Goal: Task Accomplishment & Management: Complete application form

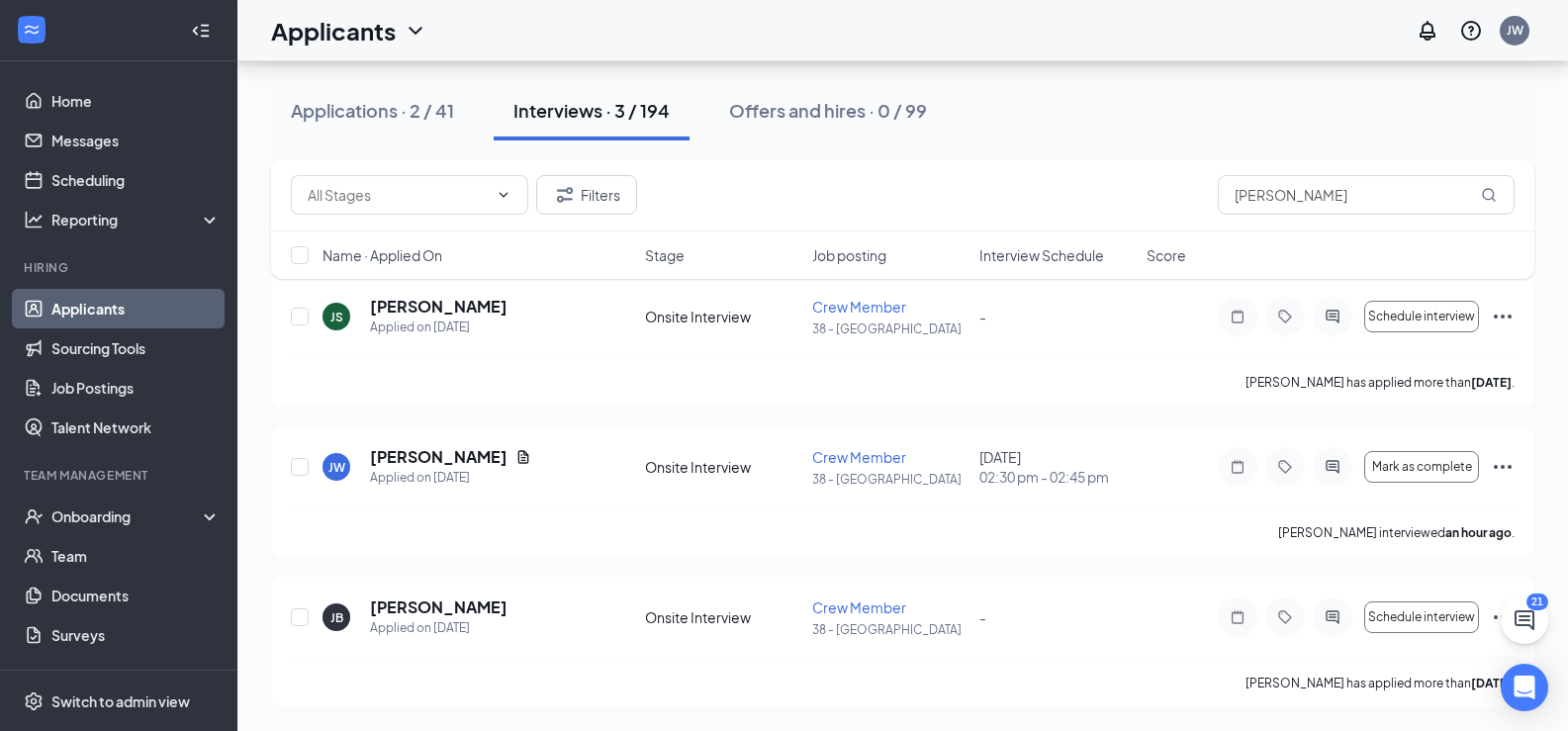
scroll to position [82, 0]
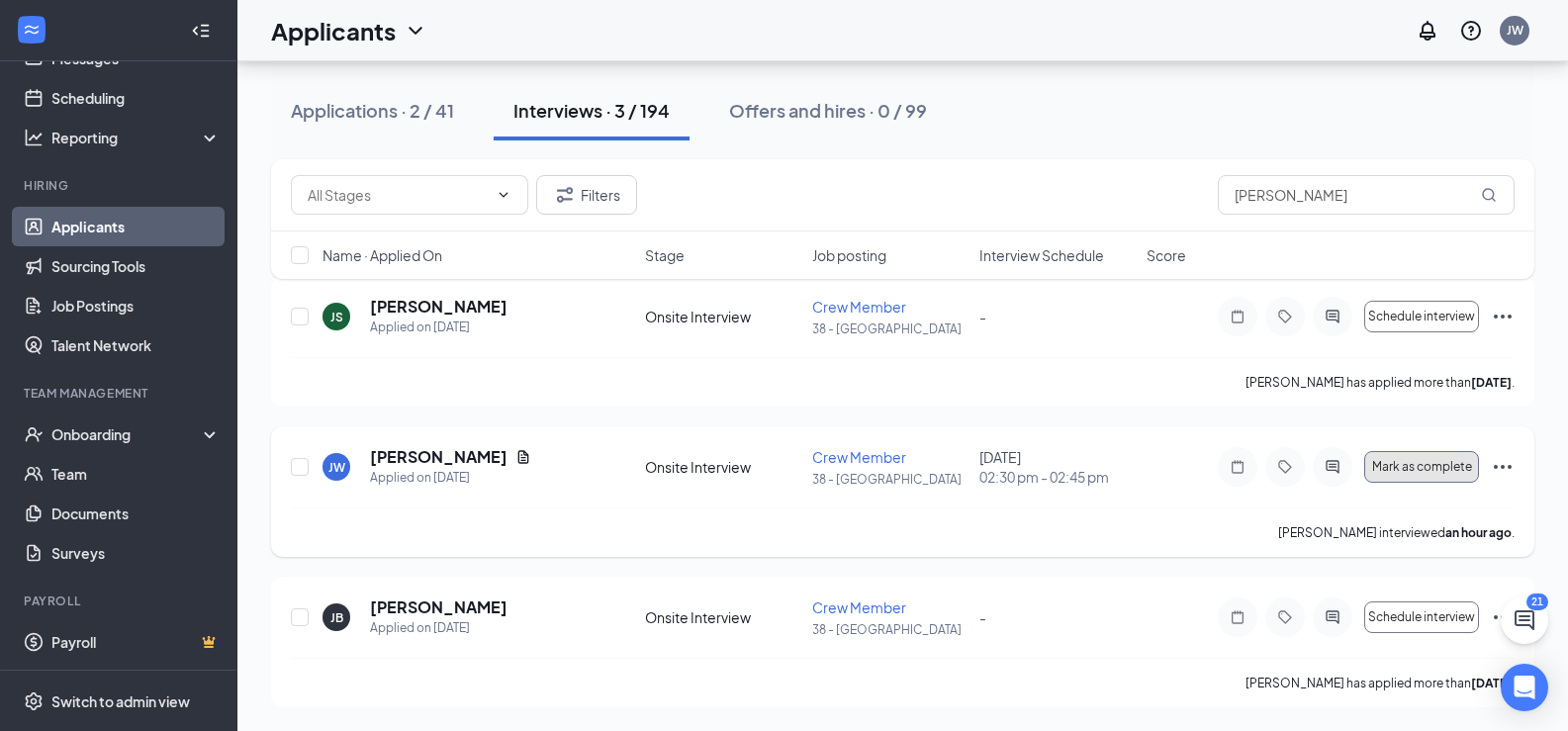
click at [1434, 462] on span "Mark as complete" at bounding box center [1422, 467] width 100 height 14
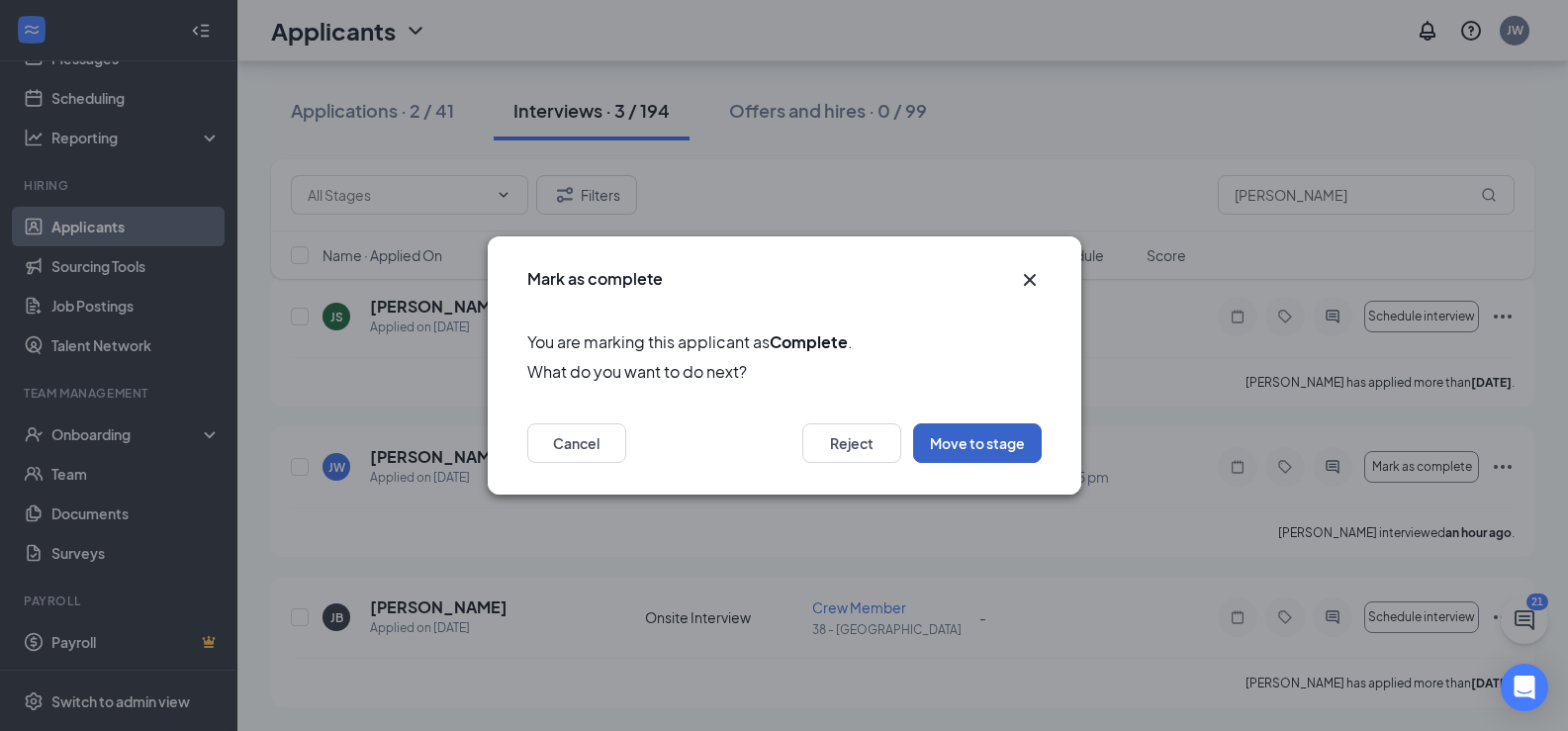
click at [957, 429] on button "Move to stage" at bounding box center [977, 443] width 128 height 40
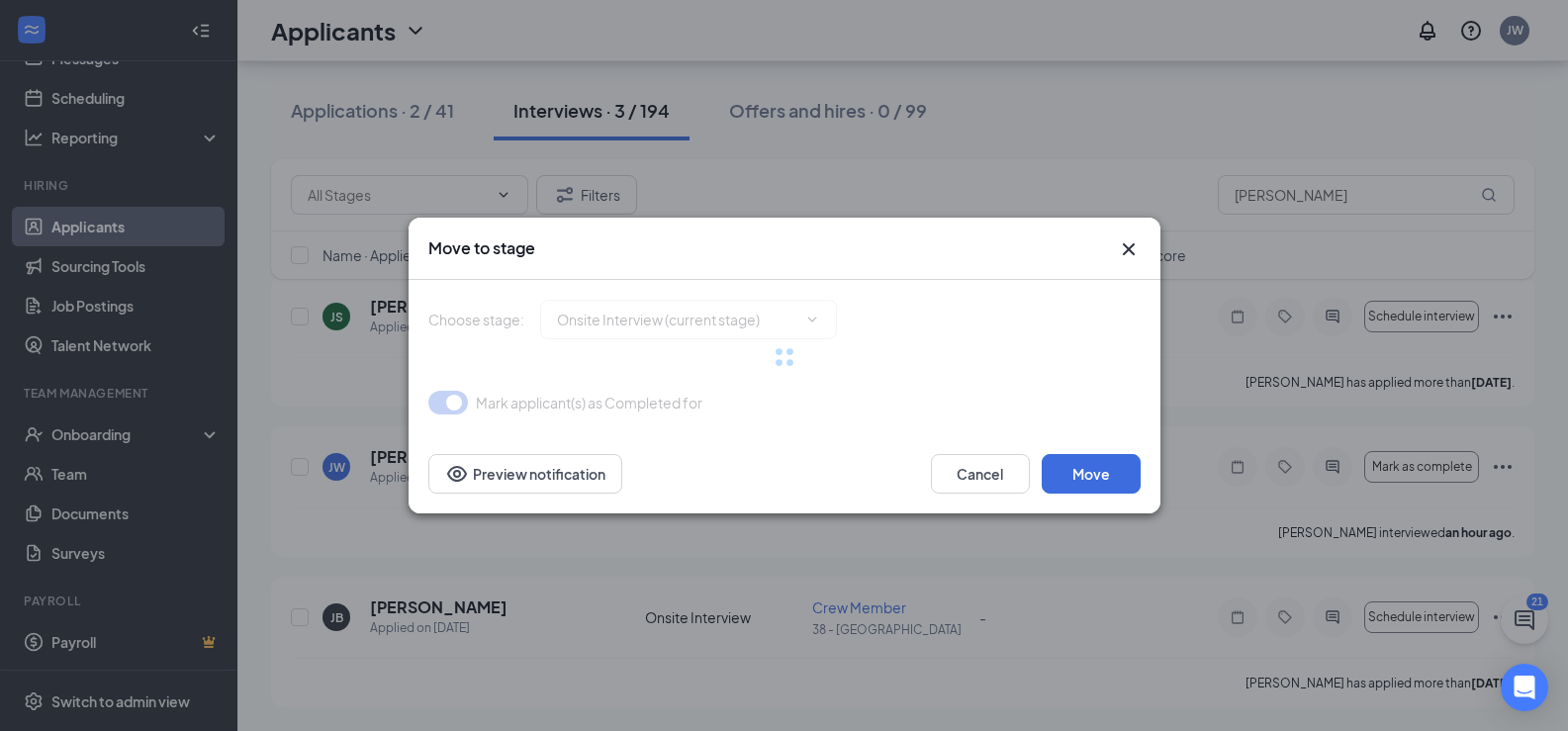
type input "Hiring Complete (final stage)"
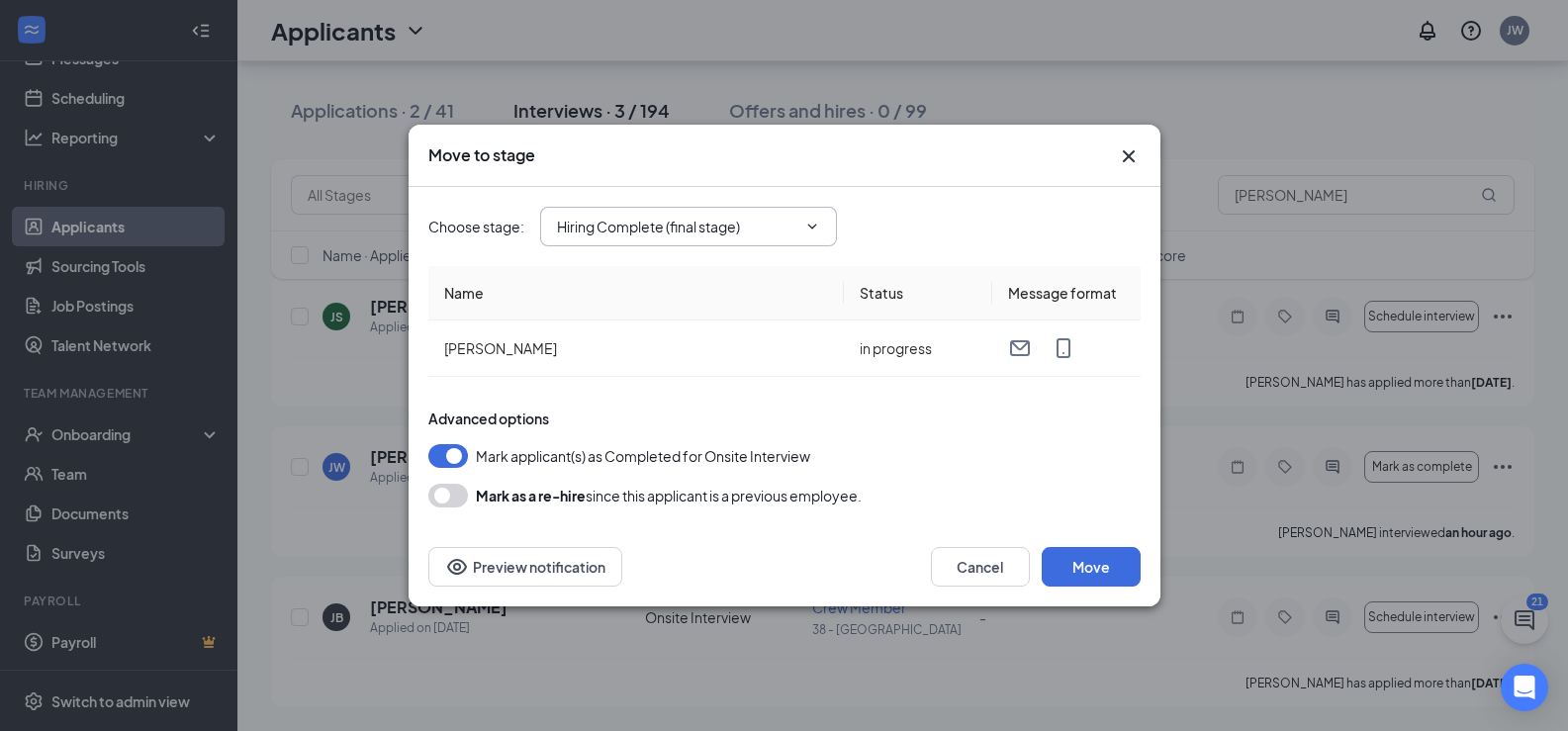
click at [687, 223] on input "Hiring Complete (final stage)" at bounding box center [677, 227] width 240 height 22
click at [667, 216] on input "Hiring Complete (final stage)" at bounding box center [677, 227] width 240 height 22
click at [436, 496] on button "button" at bounding box center [448, 496] width 40 height 24
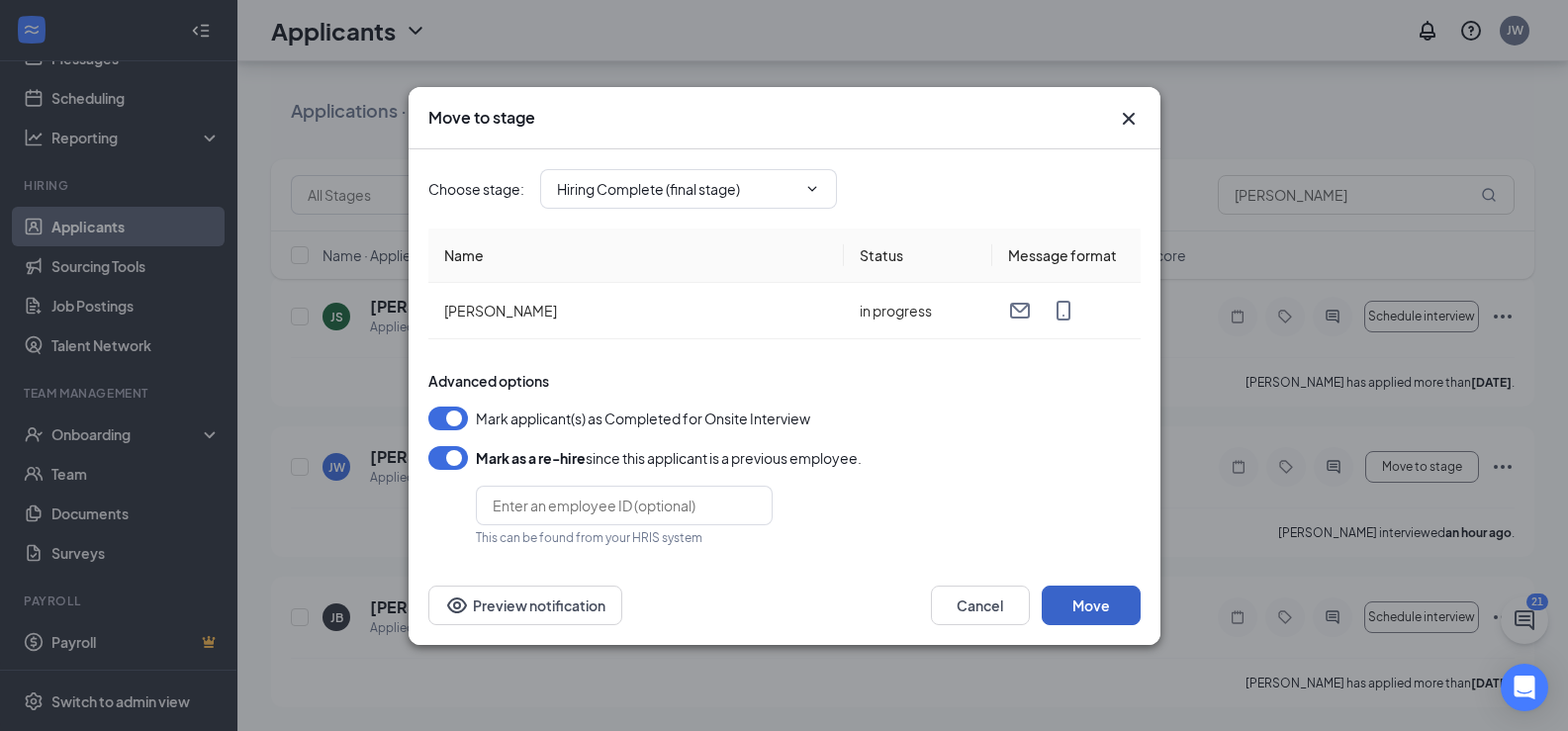
click at [1088, 608] on button "Move" at bounding box center [1091, 606] width 99 height 40
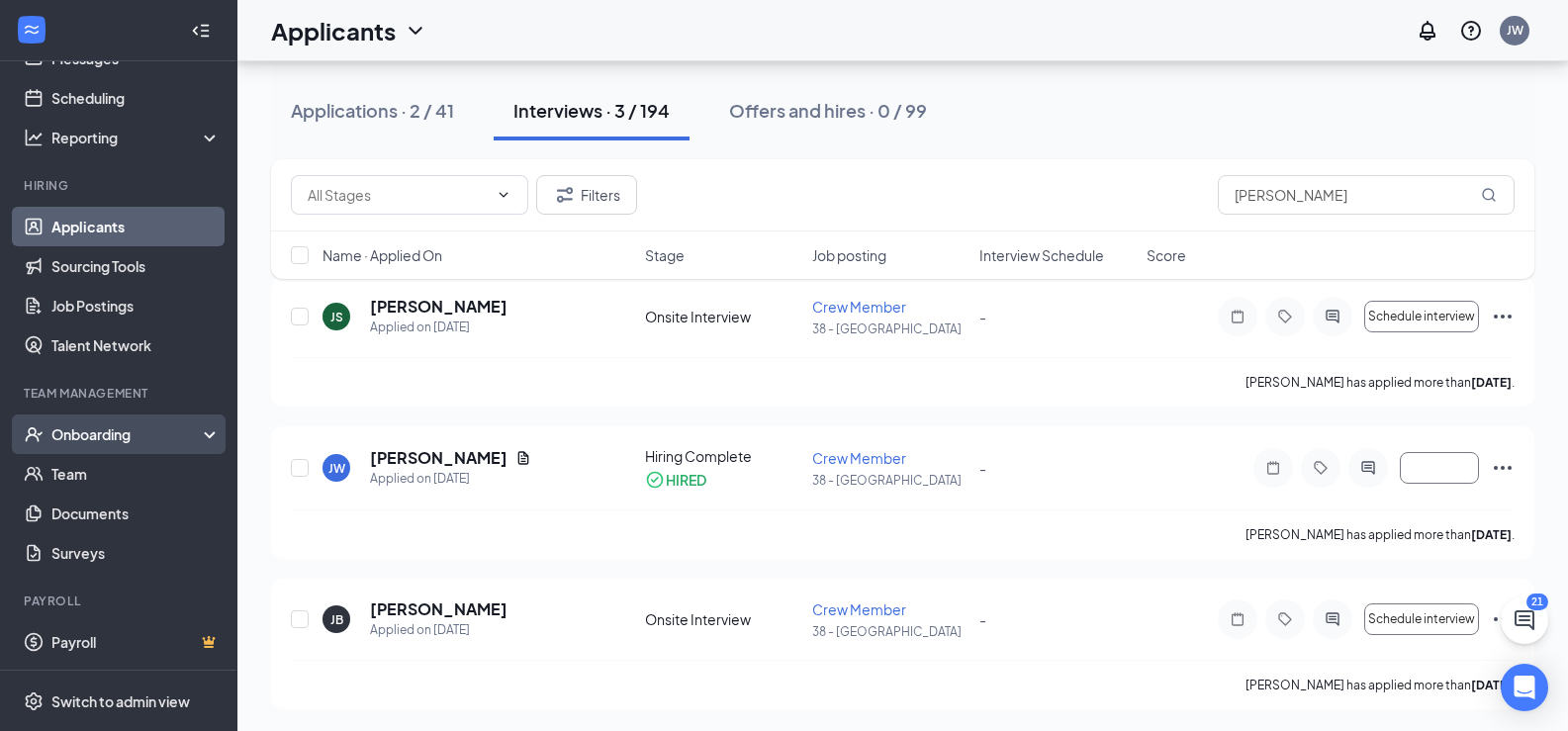
click at [91, 420] on div "Onboarding" at bounding box center [118, 434] width 238 height 40
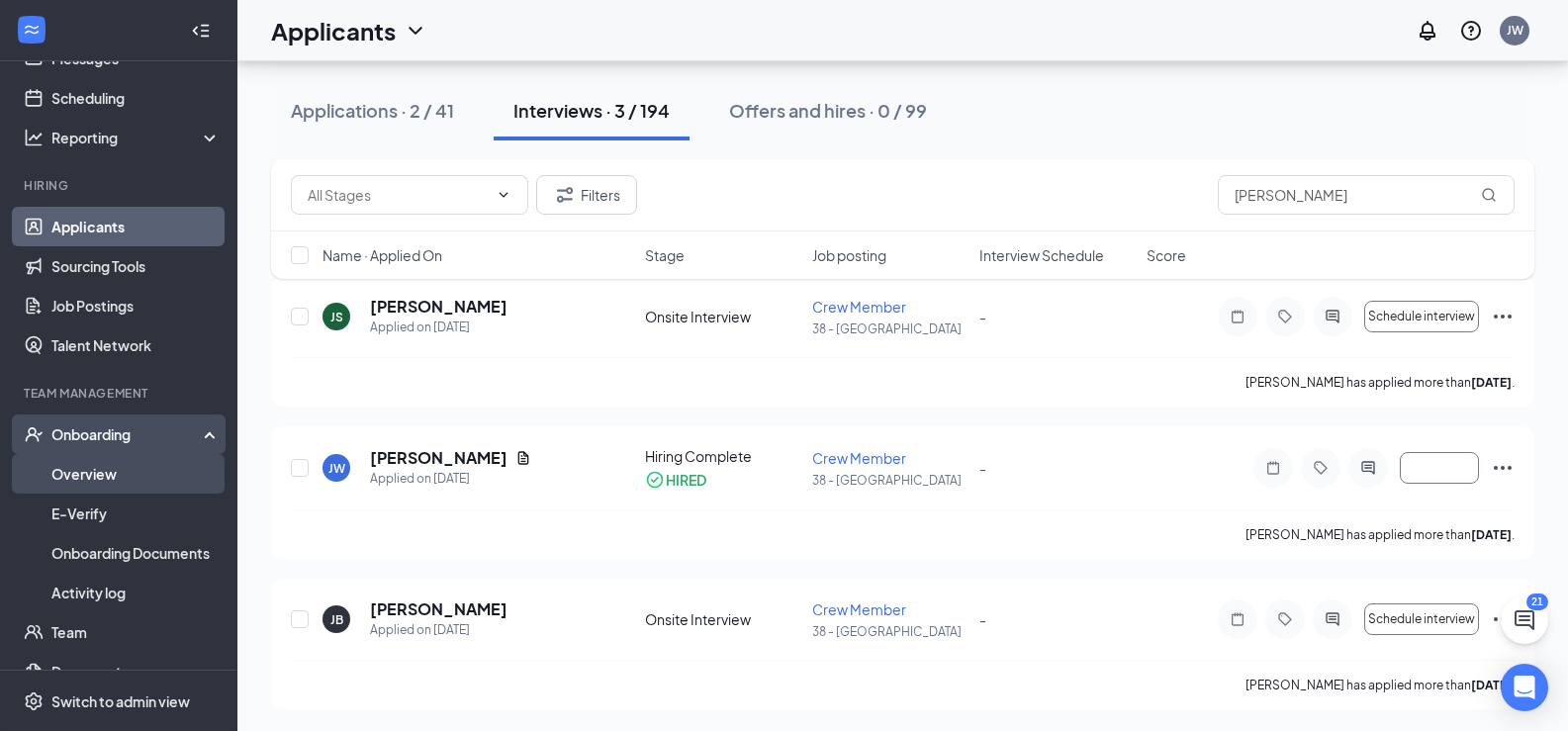
click at [78, 468] on link "Overview" at bounding box center [136, 474] width 169 height 40
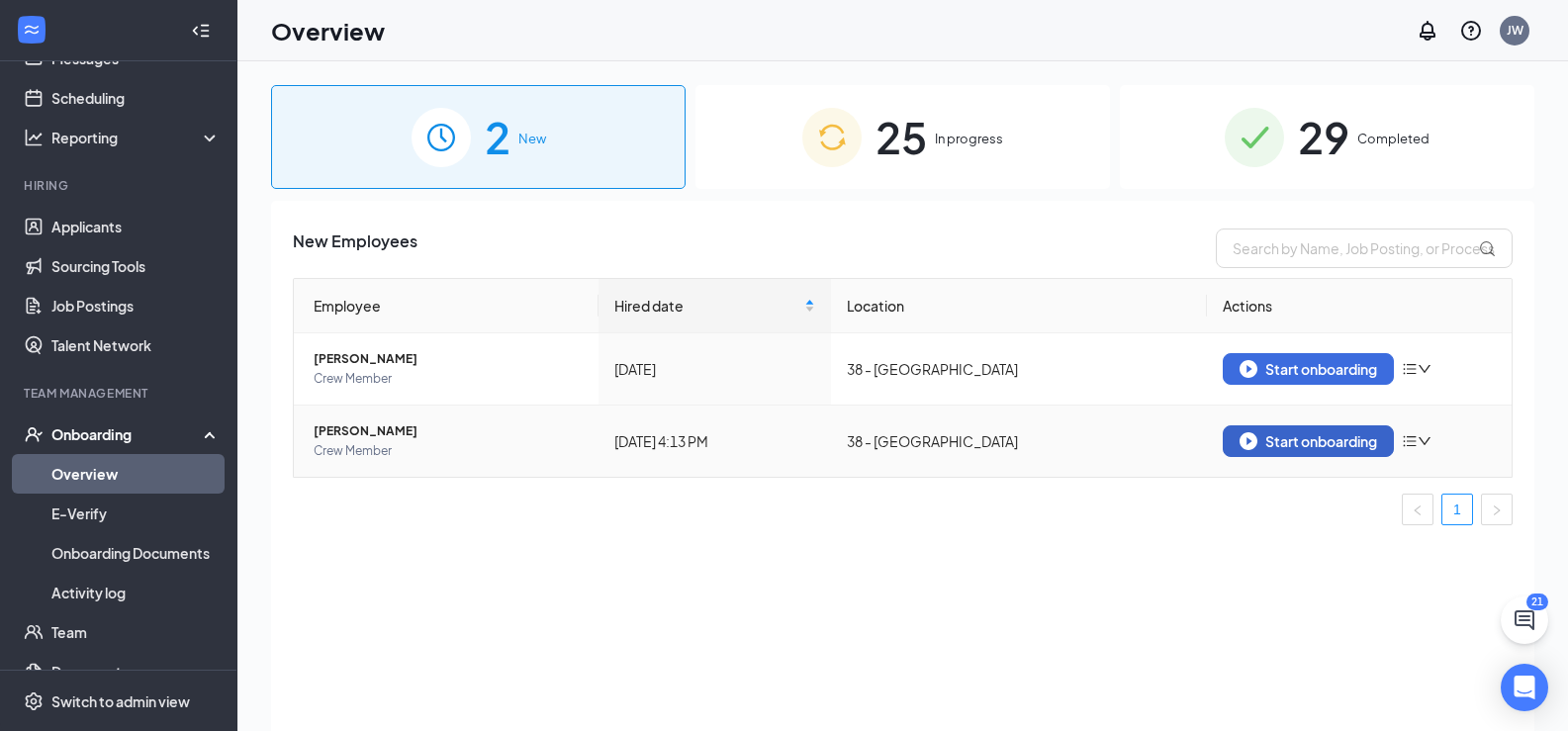
click at [1366, 443] on div "Start onboarding" at bounding box center [1308, 441] width 137 height 18
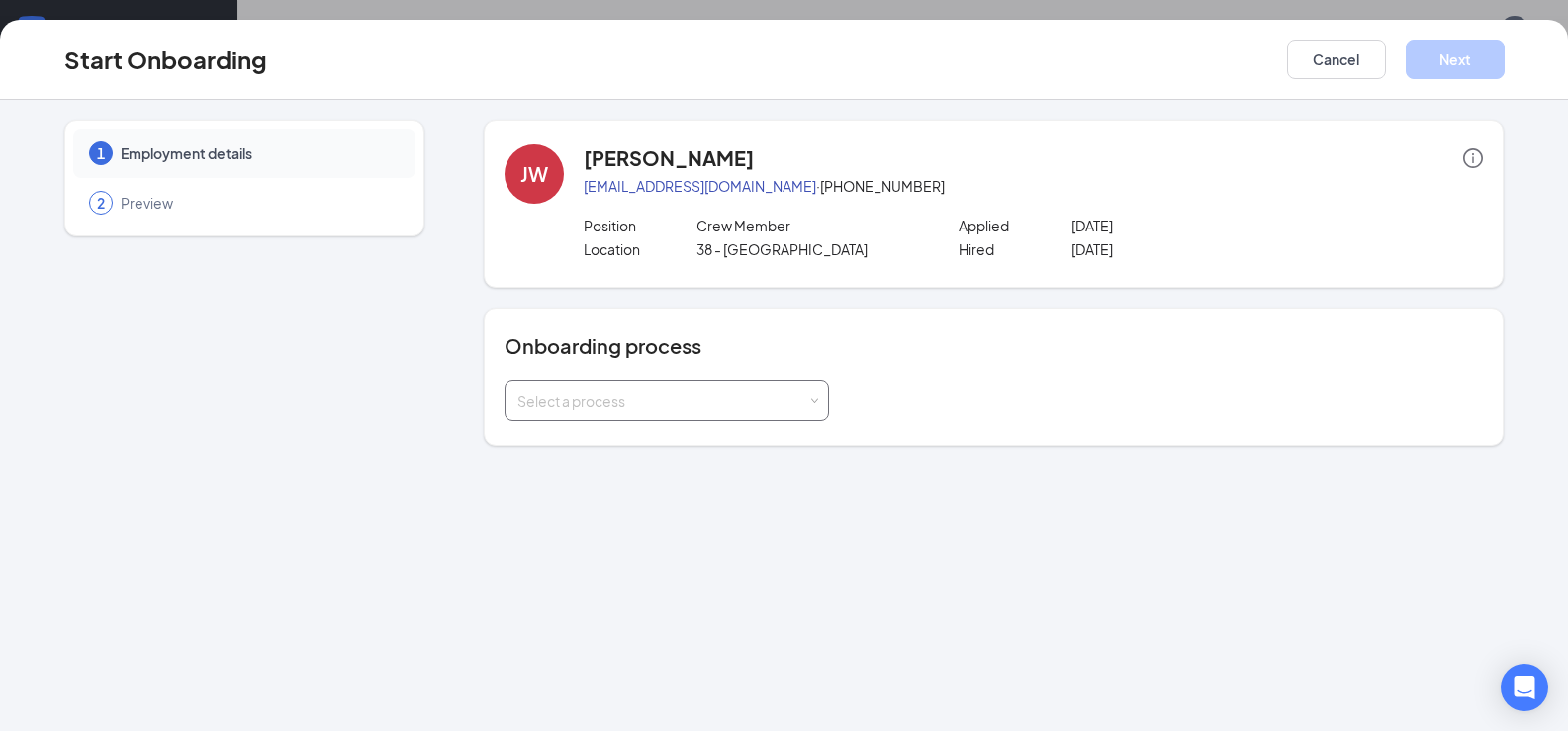
click at [754, 386] on div "Select a process" at bounding box center [667, 401] width 299 height 40
click at [649, 427] on li "General Onboarding Process" at bounding box center [667, 443] width 325 height 36
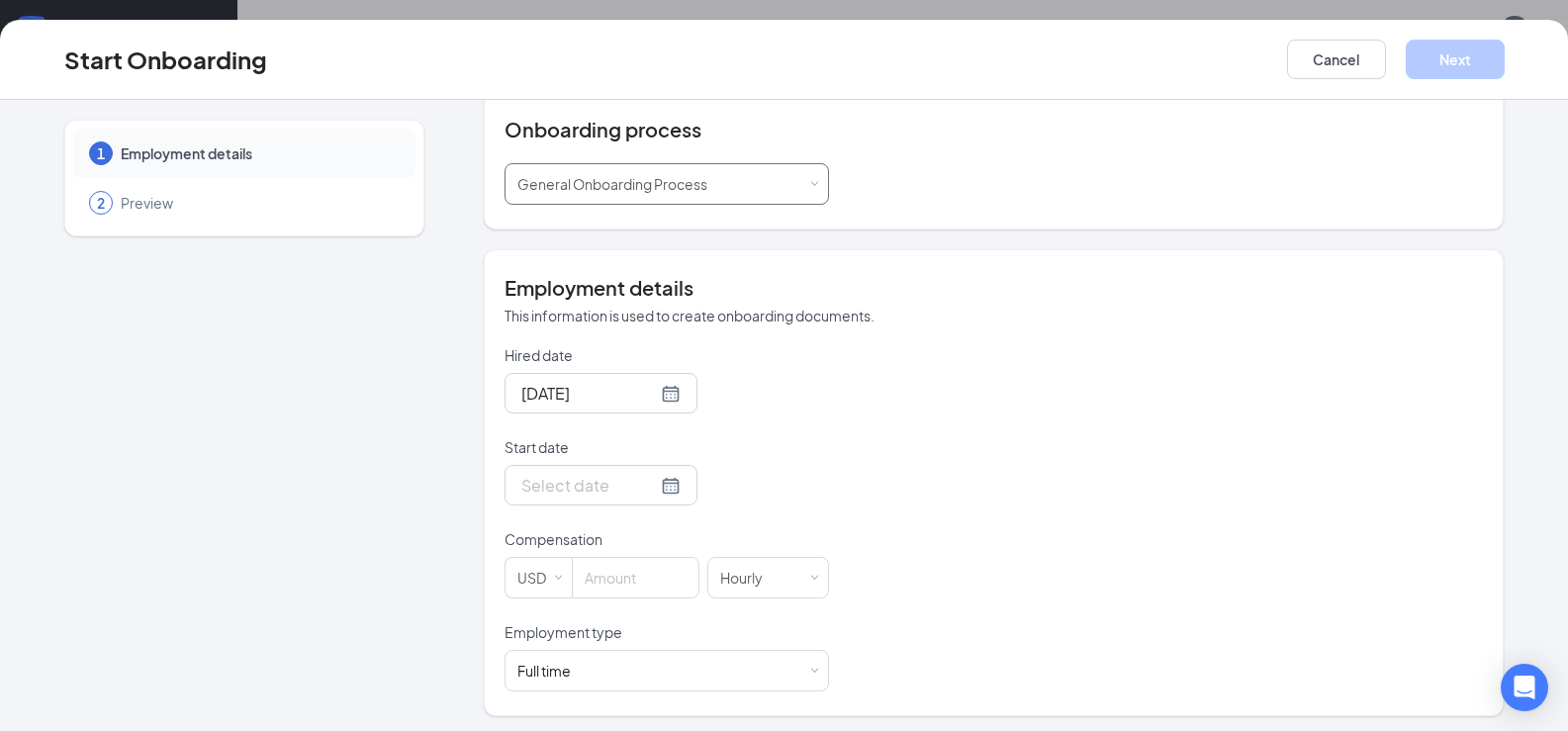
scroll to position [222, 0]
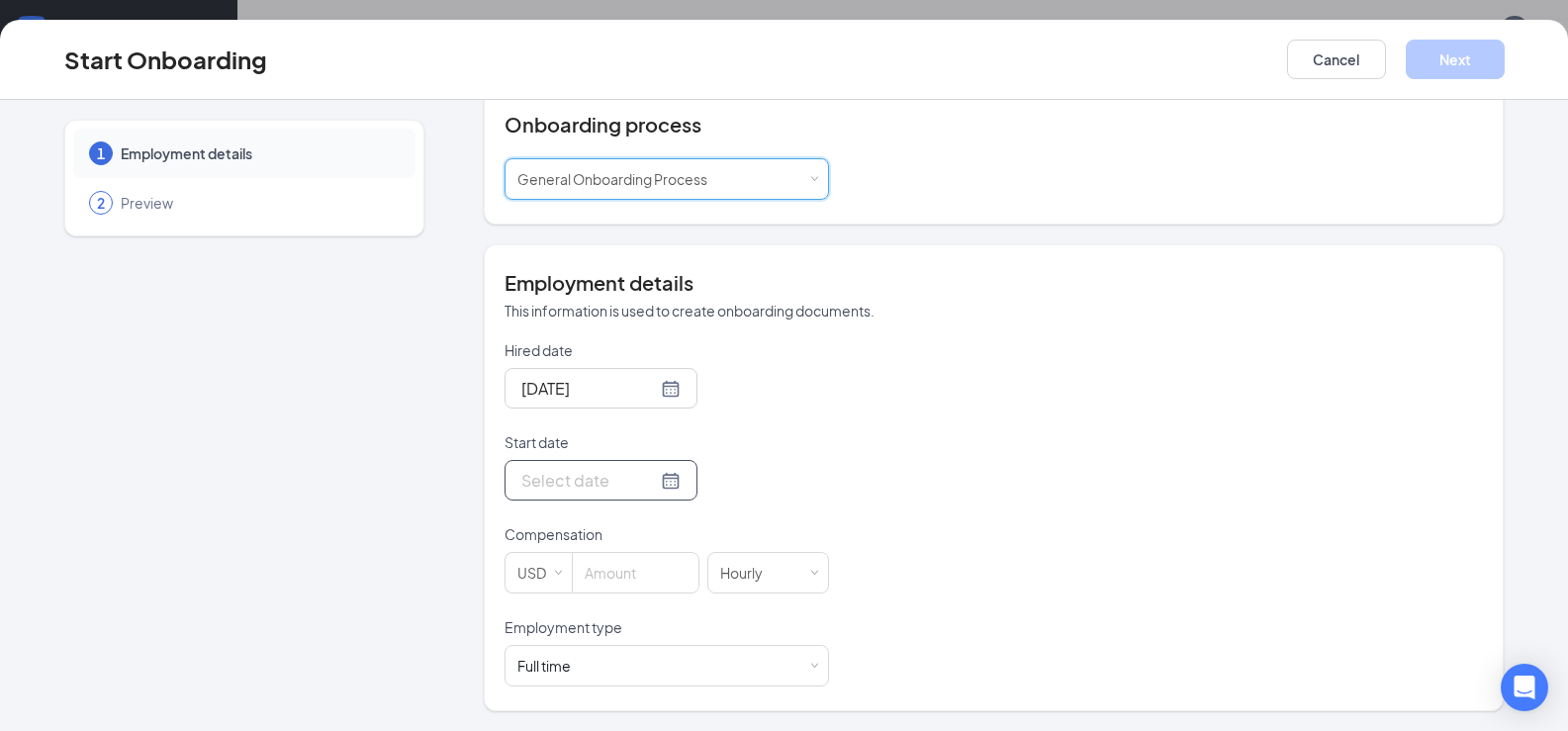
click at [649, 479] on div at bounding box center [601, 480] width 159 height 25
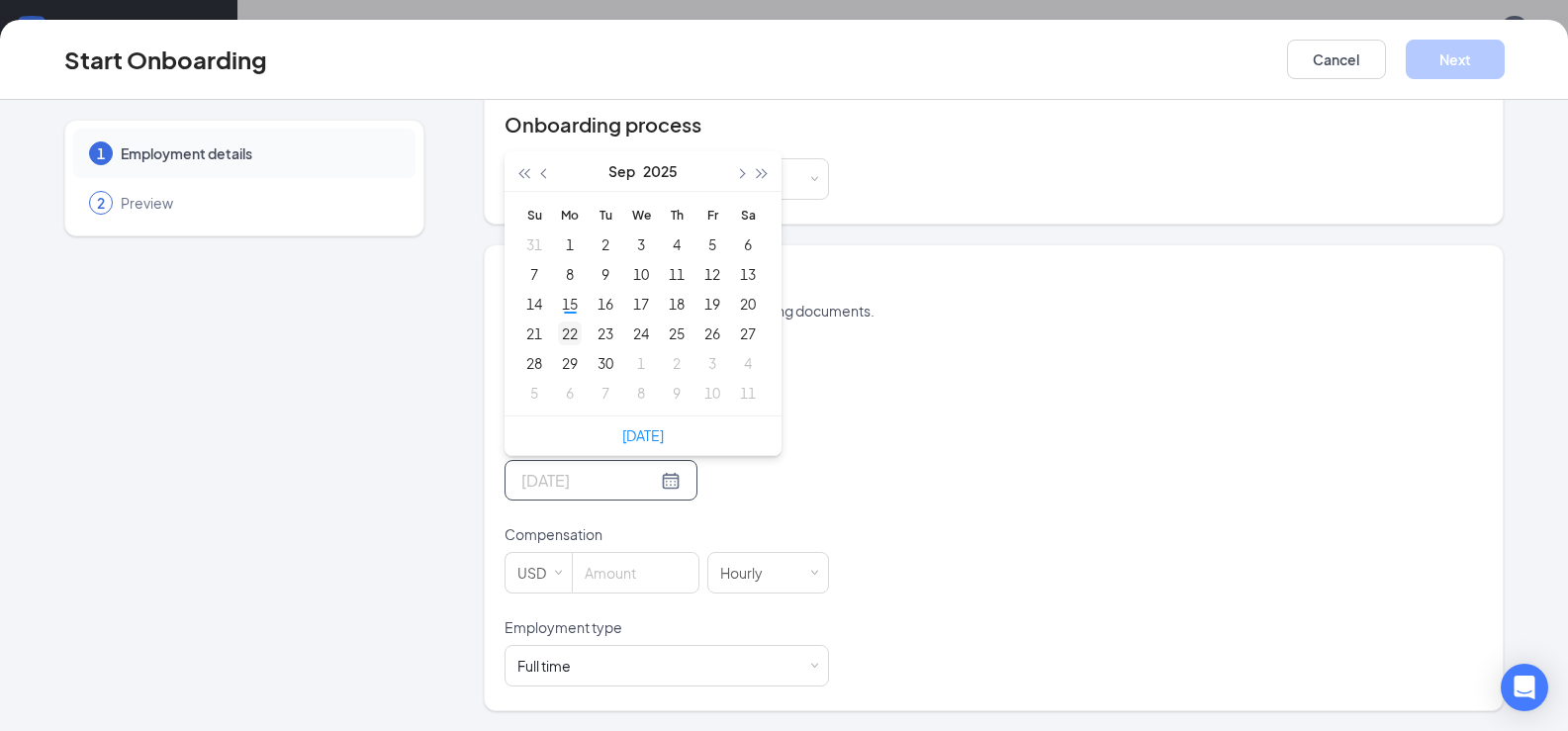
type input "[DATE]"
click at [563, 328] on div "22" at bounding box center [570, 334] width 24 height 24
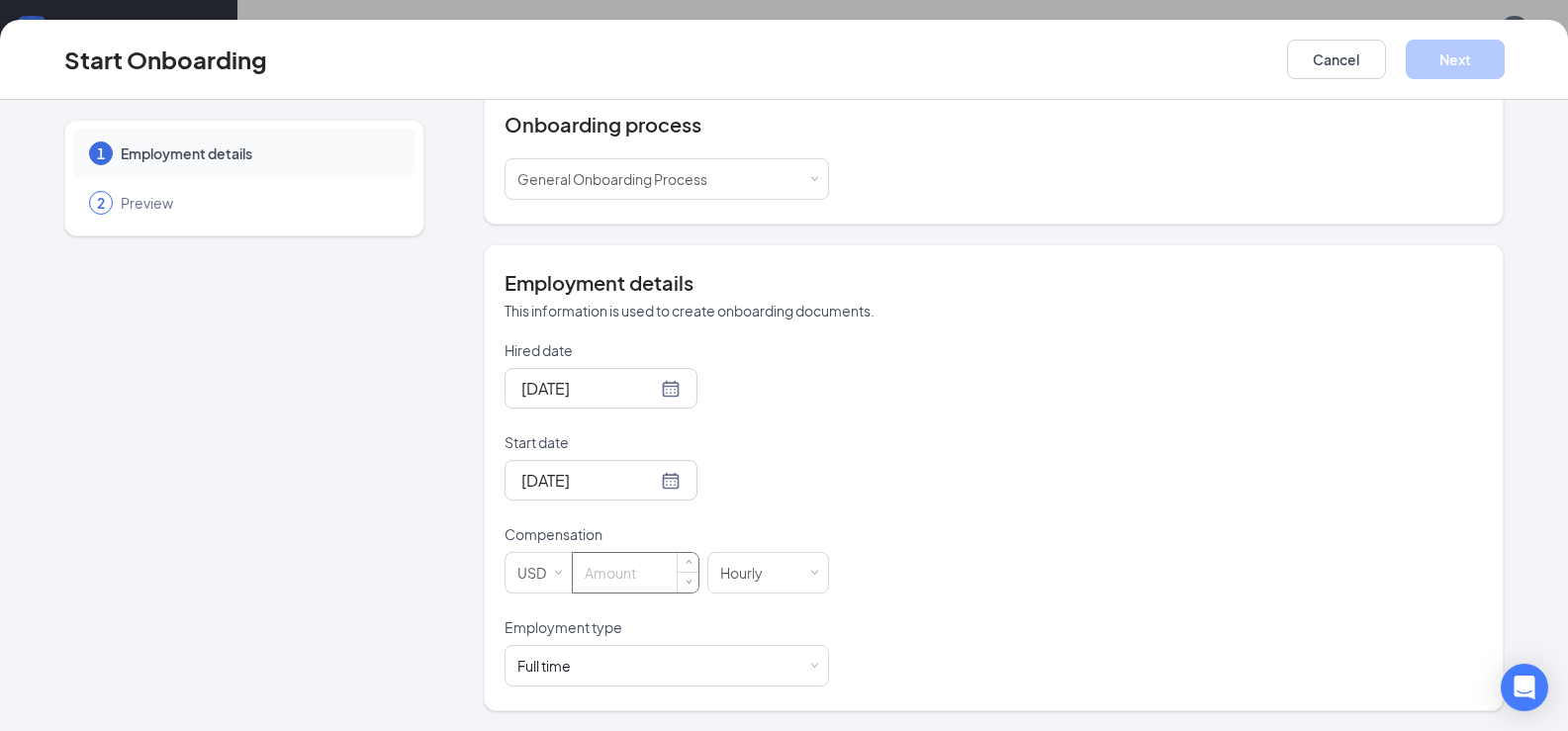
click at [616, 577] on input at bounding box center [635, 574] width 125 height 40
type input "12"
click at [810, 669] on span at bounding box center [814, 666] width 9 height 9
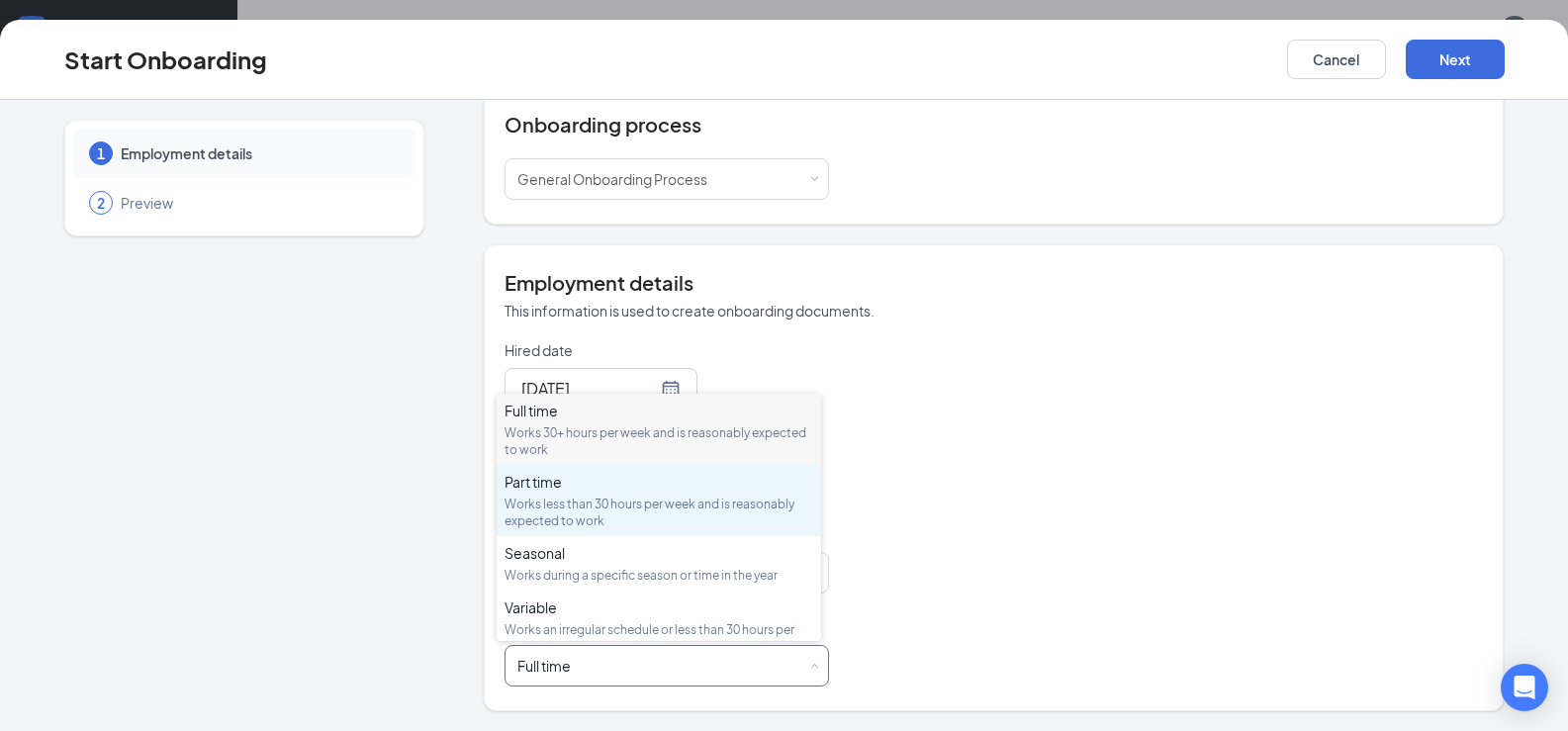
click at [770, 506] on div "Works less than 30 hours per week and is reasonably expected to work" at bounding box center [659, 513] width 309 height 34
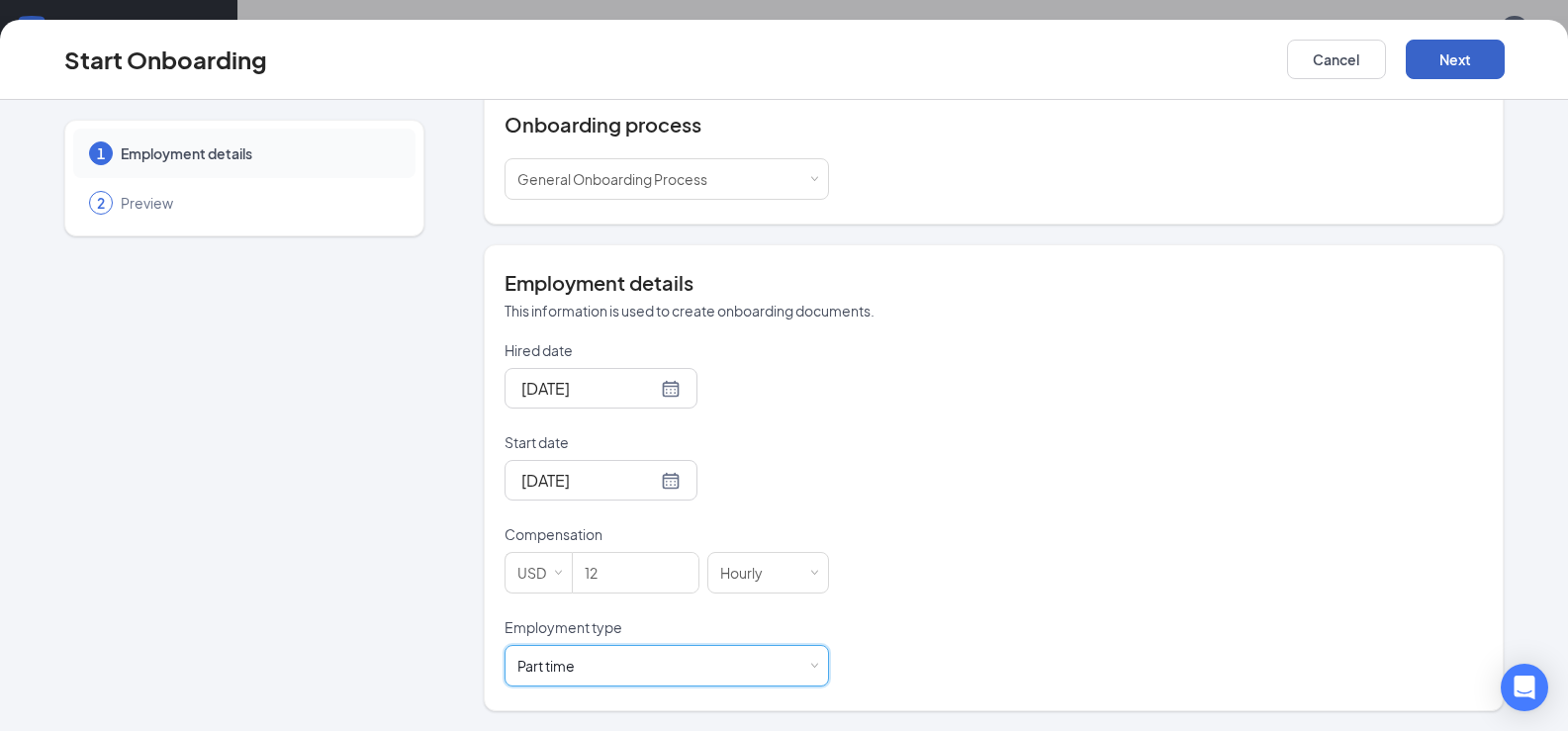
click at [1445, 56] on button "Next" at bounding box center [1455, 60] width 99 height 40
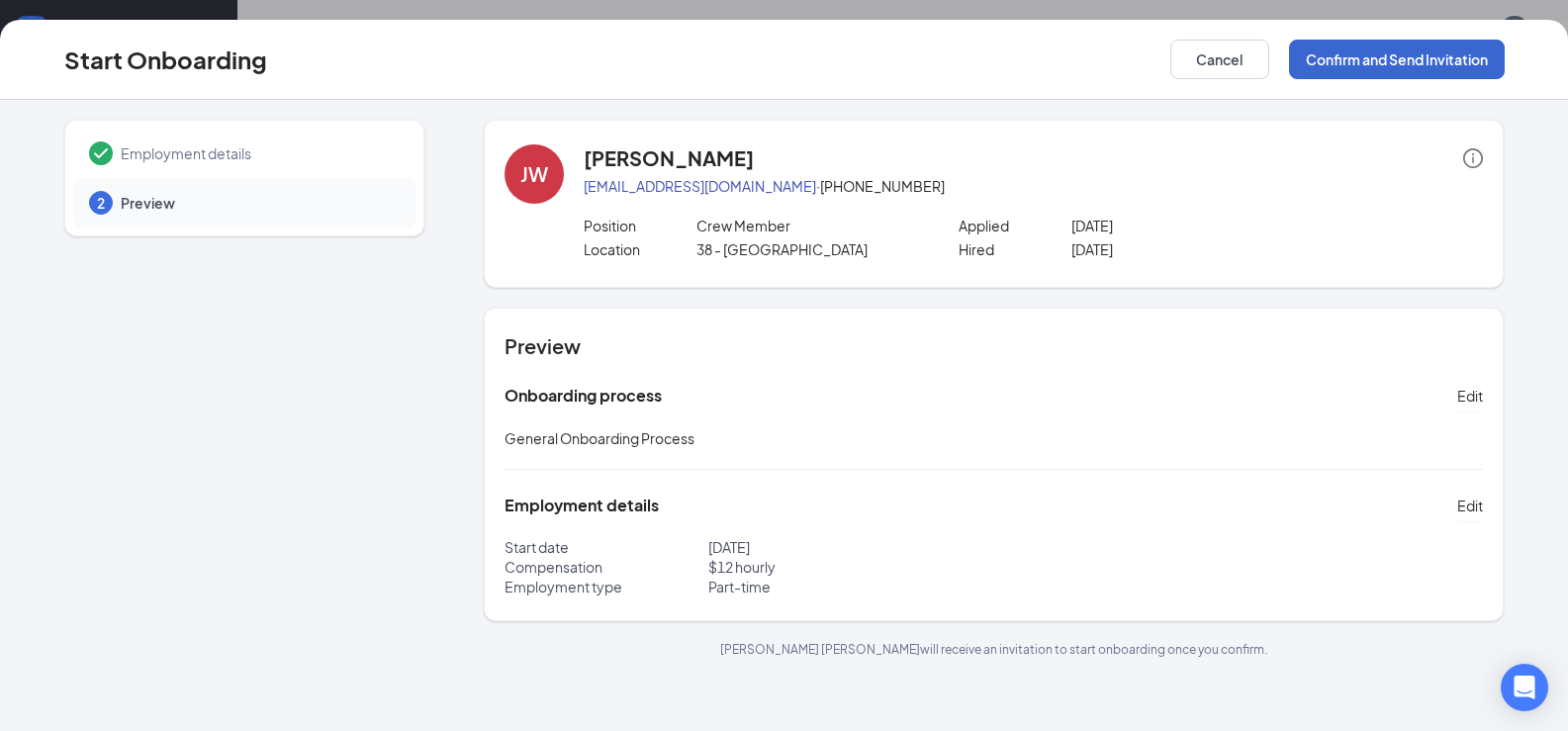
scroll to position [0, 0]
click at [1445, 56] on button "Confirm and Send Invitation" at bounding box center [1397, 60] width 216 height 40
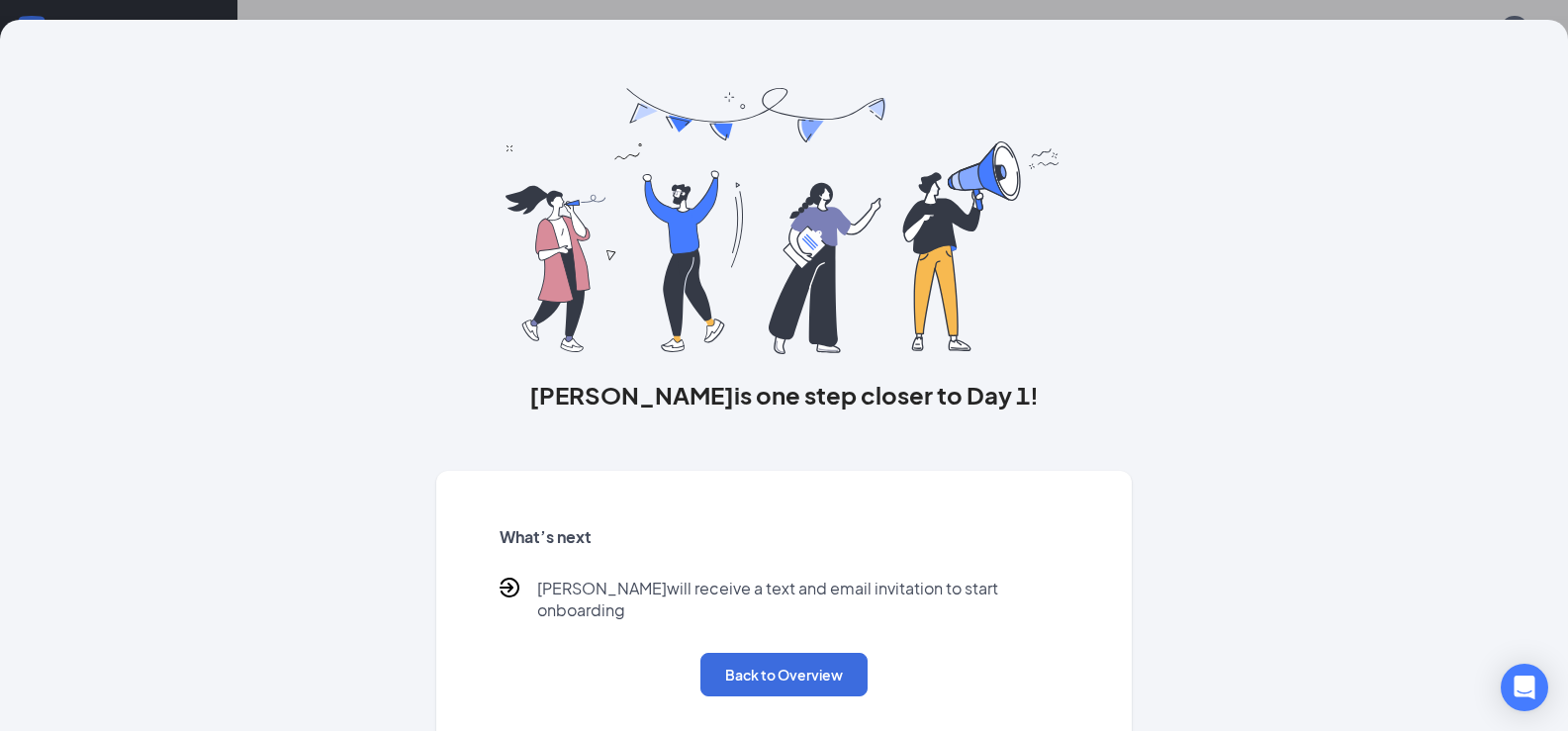
scroll to position [13, 0]
